Goal: Navigation & Orientation: Find specific page/section

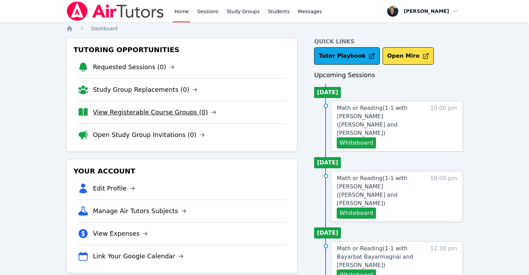
click at [127, 113] on link "View Registerable Course Groups (0)" at bounding box center [154, 112] width 123 height 10
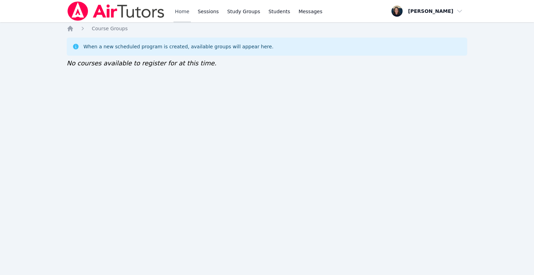
click at [183, 16] on link "Home" at bounding box center [181, 11] width 17 height 22
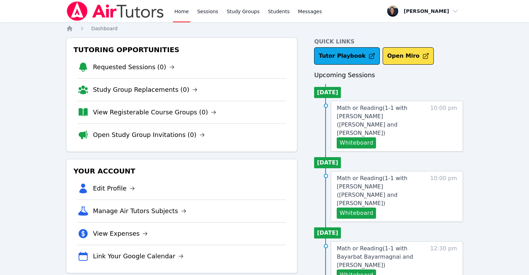
click at [183, 16] on link "Home" at bounding box center [181, 11] width 17 height 22
click at [205, 12] on link "Sessions" at bounding box center [208, 11] width 24 height 22
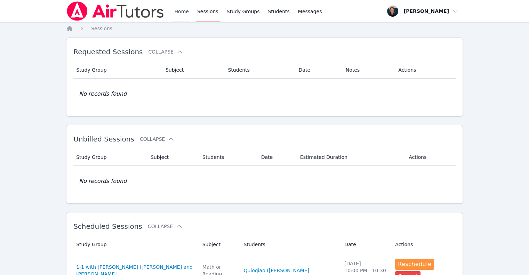
click at [178, 12] on link "Home" at bounding box center [181, 11] width 17 height 22
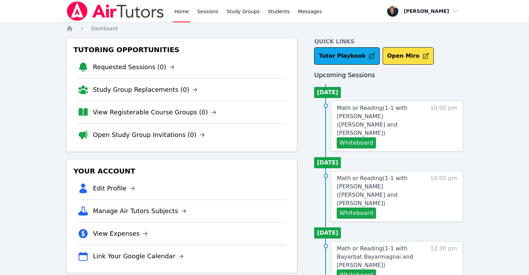
click at [178, 12] on link "Home" at bounding box center [181, 11] width 17 height 22
click at [144, 114] on link "View Registerable Course Groups (0)" at bounding box center [154, 112] width 123 height 10
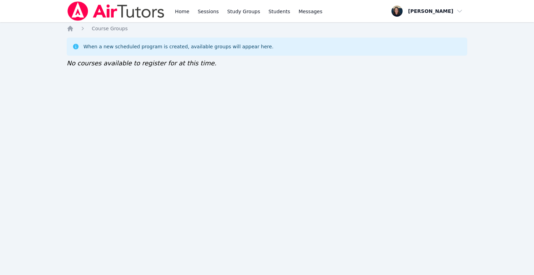
click at [217, 10] on div "Home Sessions Study Groups Students Messages" at bounding box center [248, 11] width 150 height 22
click at [189, 9] on link "Home" at bounding box center [181, 11] width 17 height 22
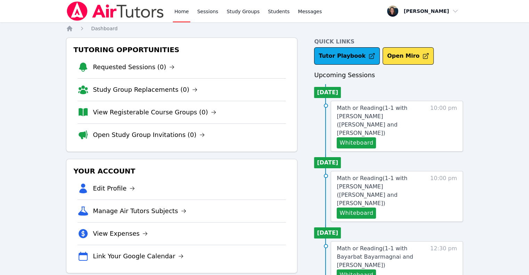
click at [123, 82] on li "Study Group Replacements (0)" at bounding box center [182, 89] width 208 height 23
click at [124, 88] on link "Study Group Replacements (0)" at bounding box center [145, 90] width 105 height 10
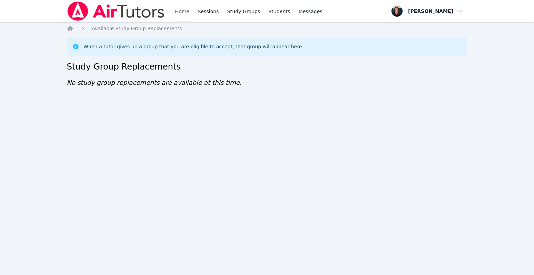
click at [180, 21] on link "Home" at bounding box center [181, 11] width 17 height 22
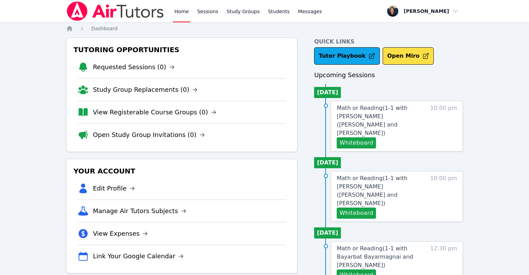
click at [166, 129] on li "Open Study Group Invitations (0)" at bounding box center [182, 134] width 208 height 23
click at [160, 115] on link "View Registerable Course Groups (0)" at bounding box center [154, 112] width 123 height 10
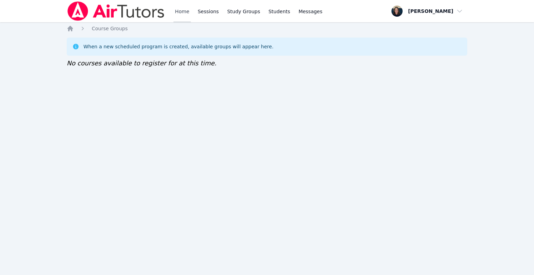
click at [174, 9] on link "Home" at bounding box center [181, 11] width 17 height 22
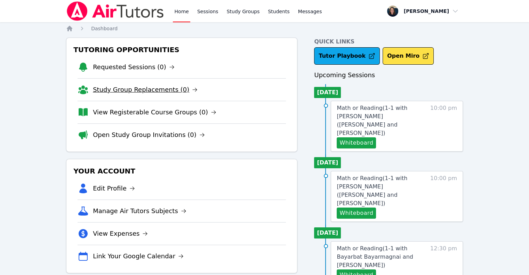
click at [152, 87] on link "Study Group Replacements (0)" at bounding box center [145, 90] width 105 height 10
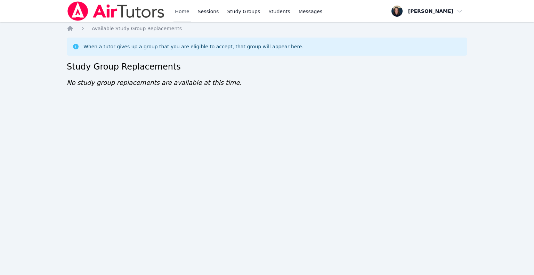
click at [189, 10] on link "Home" at bounding box center [181, 11] width 17 height 22
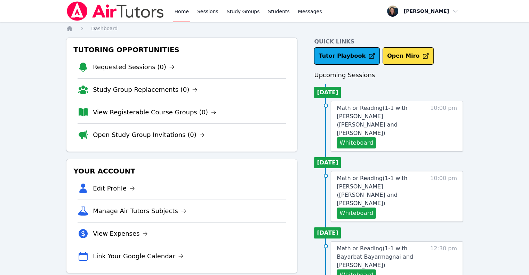
click at [168, 114] on link "View Registerable Course Groups (0)" at bounding box center [154, 112] width 123 height 10
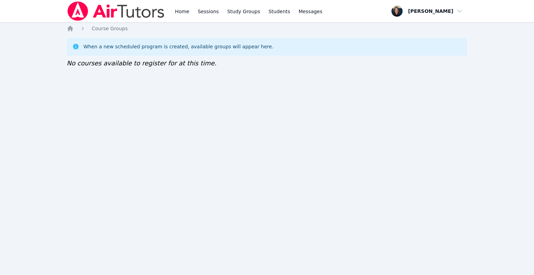
click at [183, 14] on link "Home" at bounding box center [181, 11] width 17 height 22
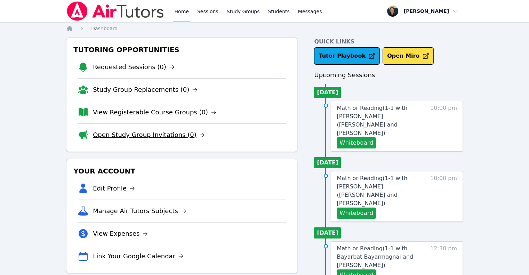
click at [160, 138] on link "Open Study Group Invitations (0)" at bounding box center [149, 135] width 112 height 10
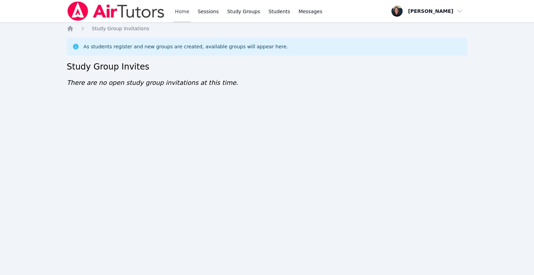
click at [182, 16] on link "Home" at bounding box center [181, 11] width 17 height 22
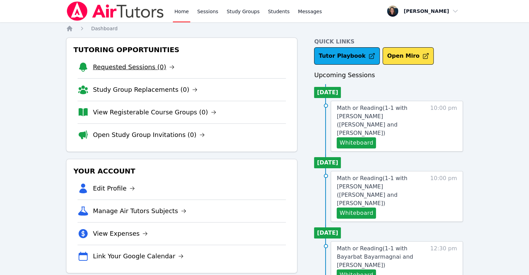
click at [156, 71] on link "Requested Sessions (0)" at bounding box center [134, 67] width 82 height 10
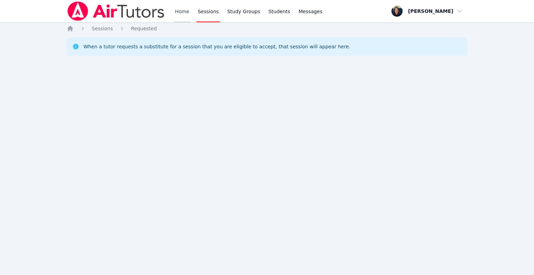
click at [179, 15] on link "Home" at bounding box center [181, 11] width 17 height 22
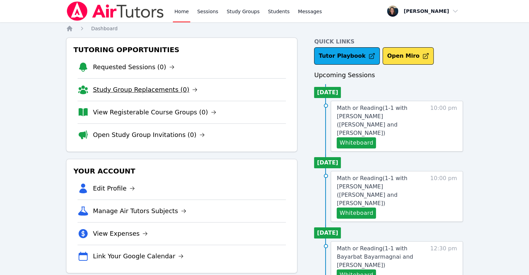
click at [108, 92] on link "Study Group Replacements (0)" at bounding box center [145, 90] width 105 height 10
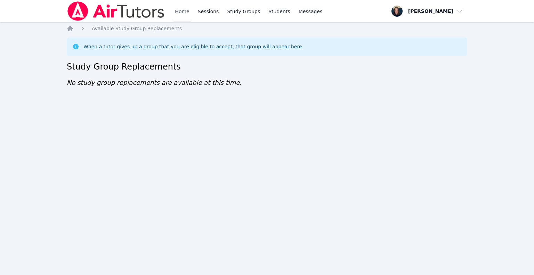
click at [184, 13] on link "Home" at bounding box center [181, 11] width 17 height 22
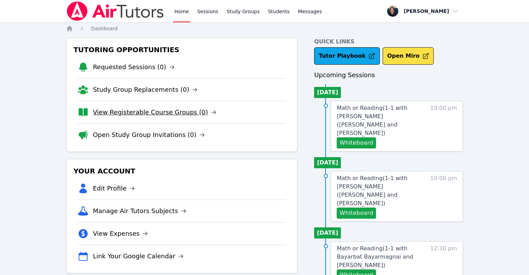
click at [143, 115] on link "View Registerable Course Groups (0)" at bounding box center [154, 112] width 123 height 10
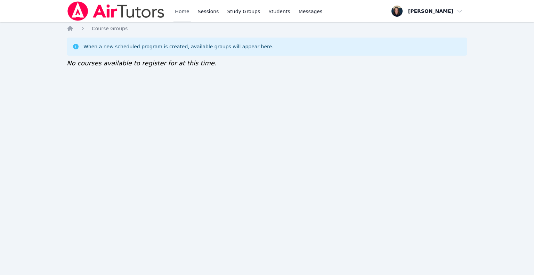
click at [179, 10] on link "Home" at bounding box center [181, 11] width 17 height 22
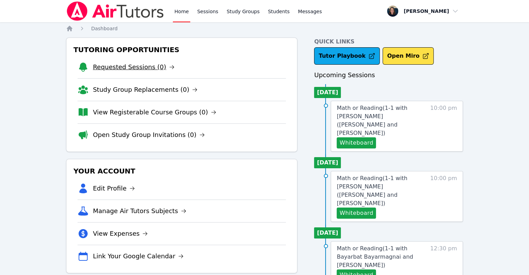
click at [147, 66] on link "Requested Sessions (0)" at bounding box center [134, 67] width 82 height 10
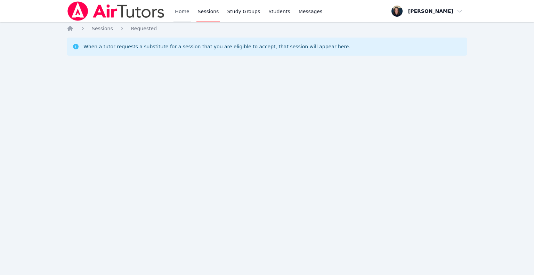
click at [184, 14] on link "Home" at bounding box center [181, 11] width 17 height 22
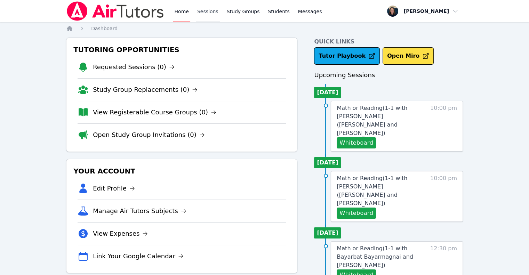
click at [204, 15] on link "Sessions" at bounding box center [208, 11] width 24 height 22
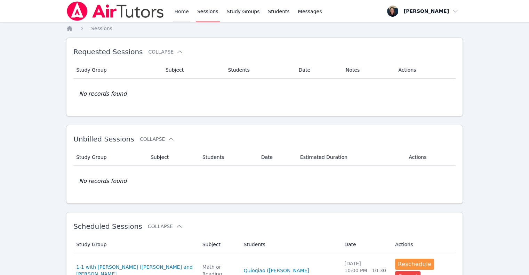
click at [178, 15] on link "Home" at bounding box center [181, 11] width 17 height 22
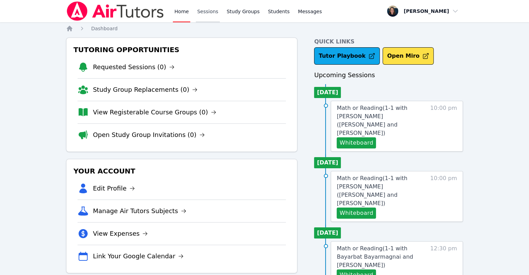
click at [207, 14] on link "Sessions" at bounding box center [208, 11] width 24 height 22
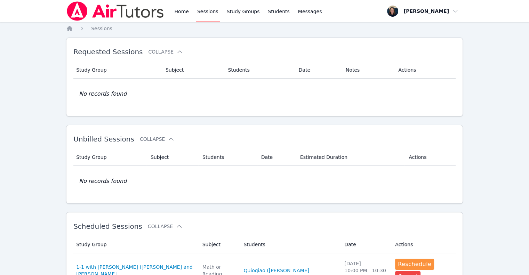
click at [177, 9] on link "Home" at bounding box center [181, 11] width 17 height 22
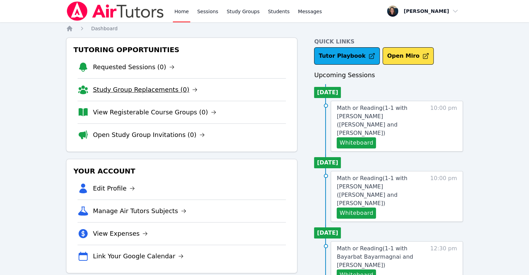
click at [171, 92] on link "Study Group Replacements (0)" at bounding box center [145, 90] width 105 height 10
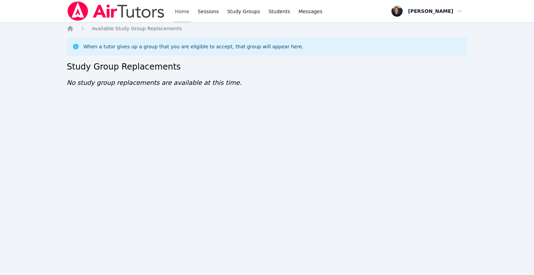
click at [175, 20] on link "Home" at bounding box center [181, 11] width 17 height 22
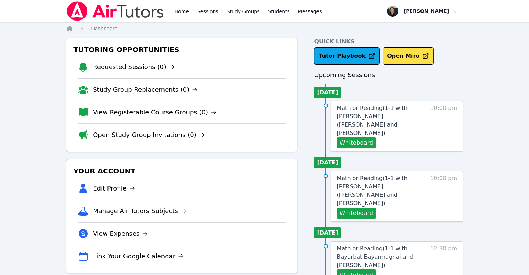
click at [141, 109] on link "View Registerable Course Groups (0)" at bounding box center [154, 112] width 123 height 10
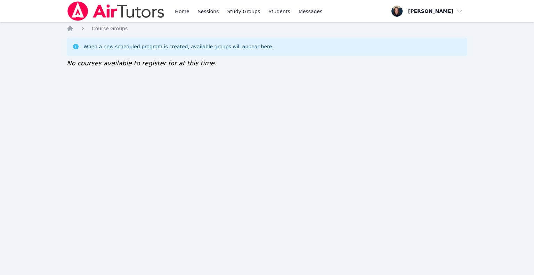
click at [152, 21] on img at bounding box center [116, 10] width 98 height 19
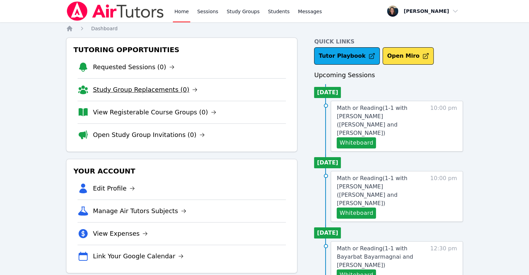
click at [145, 92] on link "Study Group Replacements (0)" at bounding box center [145, 90] width 105 height 10
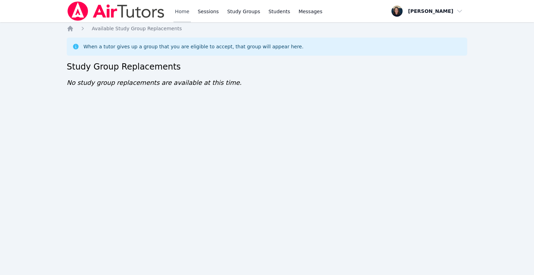
click at [175, 15] on link "Home" at bounding box center [181, 11] width 17 height 22
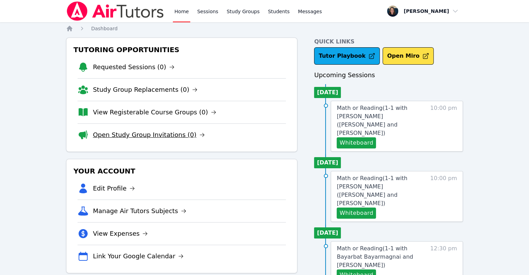
click at [147, 132] on link "Open Study Group Invitations (0)" at bounding box center [149, 135] width 112 height 10
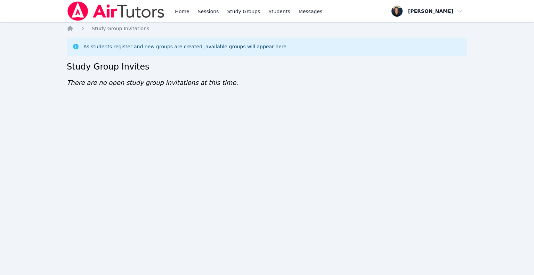
click at [146, 18] on img at bounding box center [116, 10] width 98 height 19
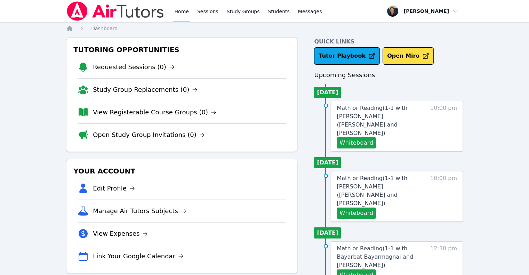
click at [146, 18] on img at bounding box center [115, 10] width 98 height 19
click at [114, 89] on link "Study Group Replacements (0)" at bounding box center [145, 90] width 105 height 10
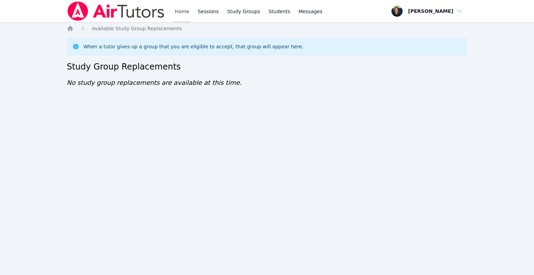
click at [184, 13] on link "Home" at bounding box center [181, 11] width 17 height 22
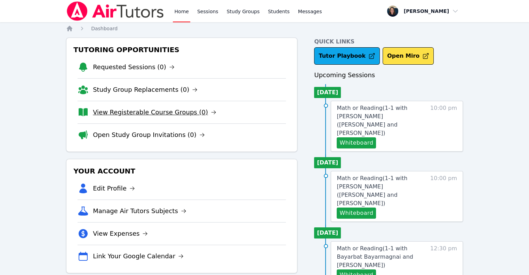
click at [156, 107] on link "View Registerable Course Groups (0)" at bounding box center [154, 112] width 123 height 10
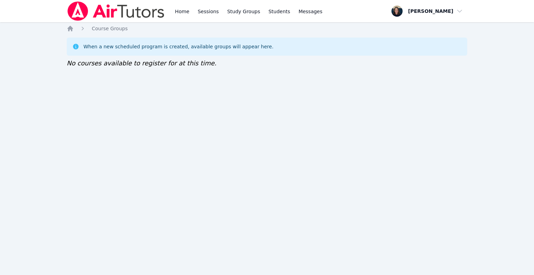
click at [141, 10] on img at bounding box center [116, 10] width 98 height 19
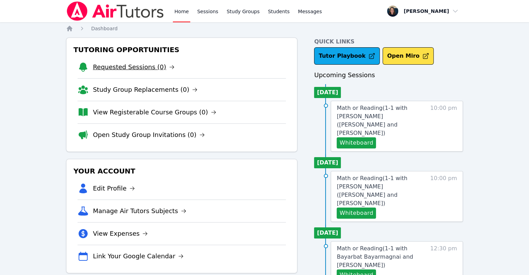
click at [136, 66] on link "Requested Sessions (0)" at bounding box center [134, 67] width 82 height 10
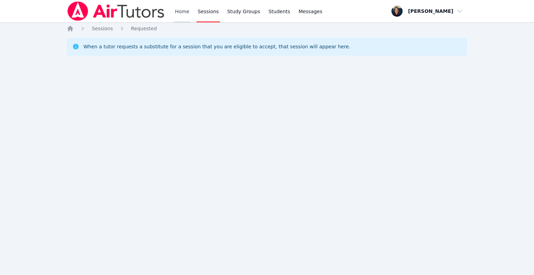
click at [177, 15] on link "Home" at bounding box center [181, 11] width 17 height 22
